Goal: Find specific page/section: Find specific page/section

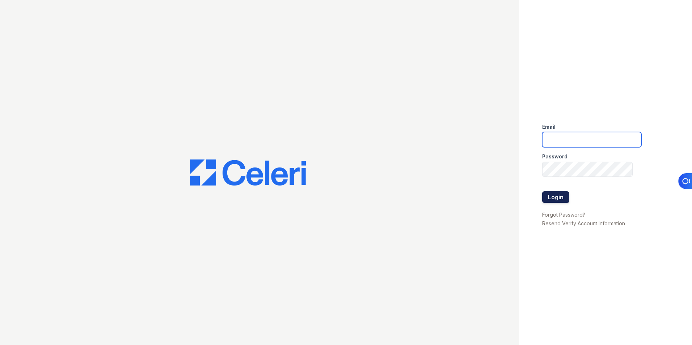
type input "lchotiner@lantowerliving.com"
click at [557, 199] on button "Login" at bounding box center [555, 198] width 27 height 12
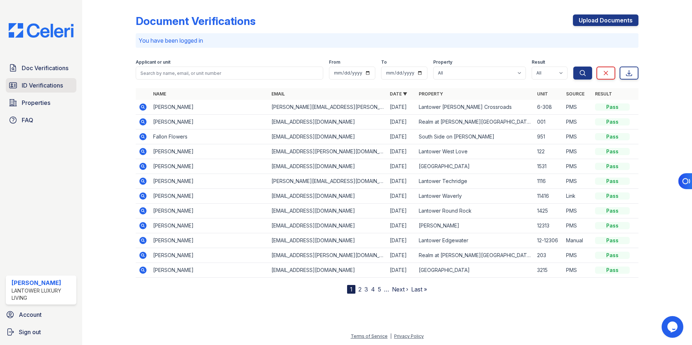
click at [40, 87] on span "ID Verifications" at bounding box center [42, 85] width 41 height 9
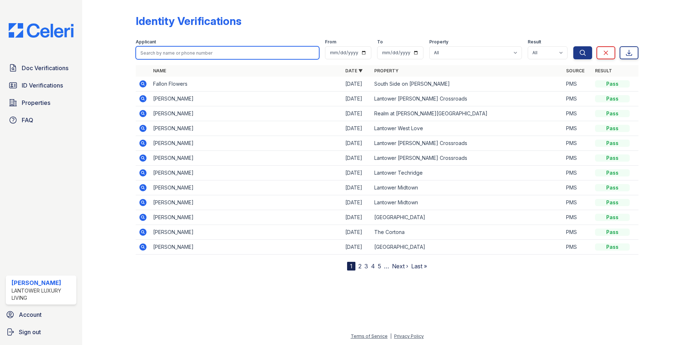
click at [165, 53] on input "search" at bounding box center [228, 52] width 184 height 13
type input "[PERSON_NAME]"
click at [574, 46] on button "Search" at bounding box center [583, 52] width 19 height 13
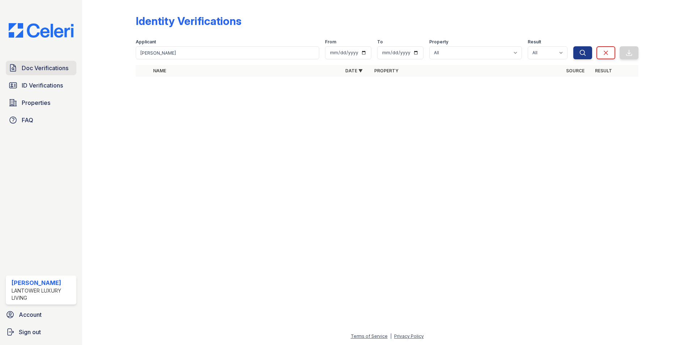
click at [41, 67] on span "Doc Verifications" at bounding box center [45, 68] width 47 height 9
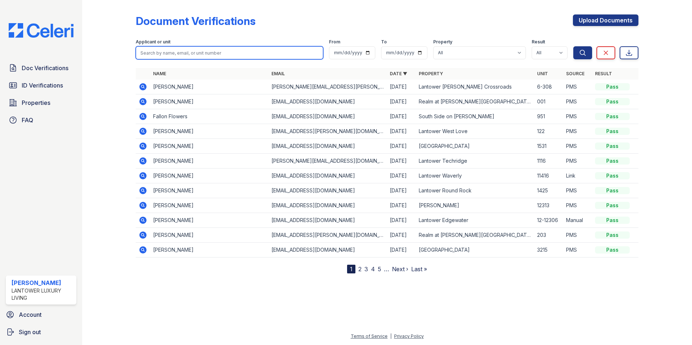
click at [176, 52] on input "search" at bounding box center [230, 52] width 188 height 13
type input "[PERSON_NAME]"
click at [574, 46] on button "Search" at bounding box center [583, 52] width 19 height 13
